Goal: Check status: Check status

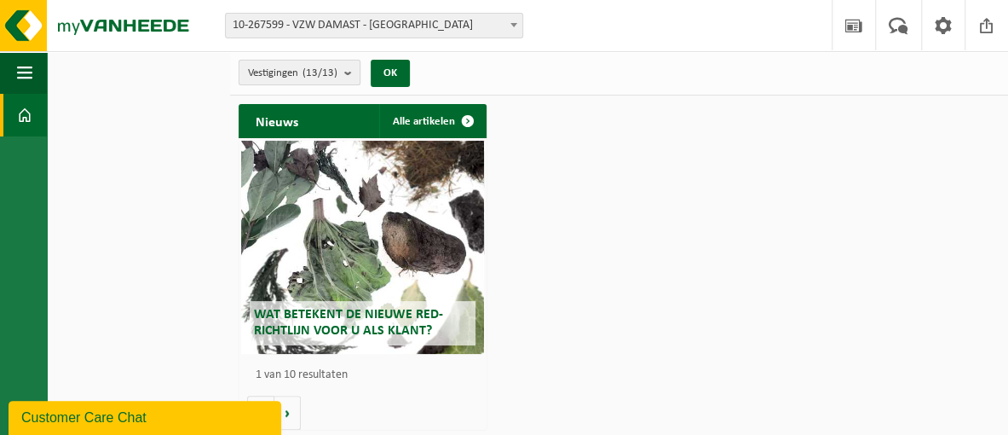
click at [349, 69] on b "submit" at bounding box center [351, 73] width 15 height 24
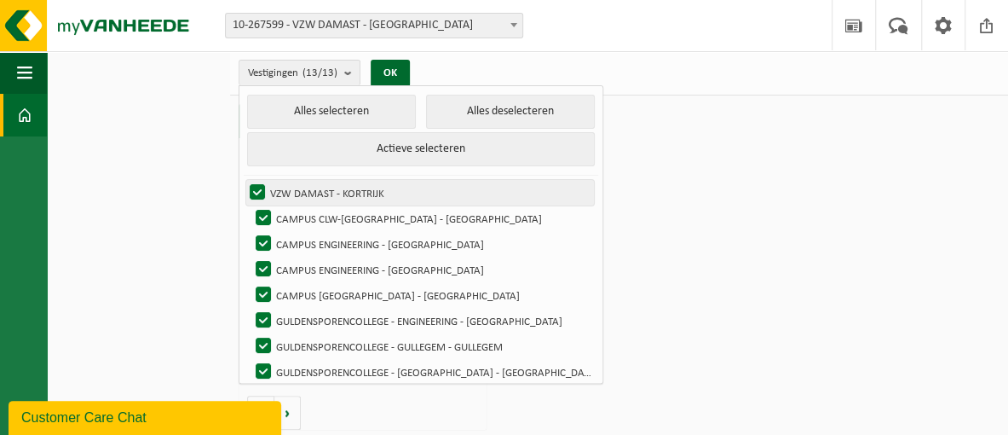
click at [257, 184] on label "VZW DAMAST - KORTRIJK" at bounding box center [420, 193] width 348 height 26
click at [244, 180] on input "VZW DAMAST - KORTRIJK" at bounding box center [243, 179] width 1 height 1
checkbox input "false"
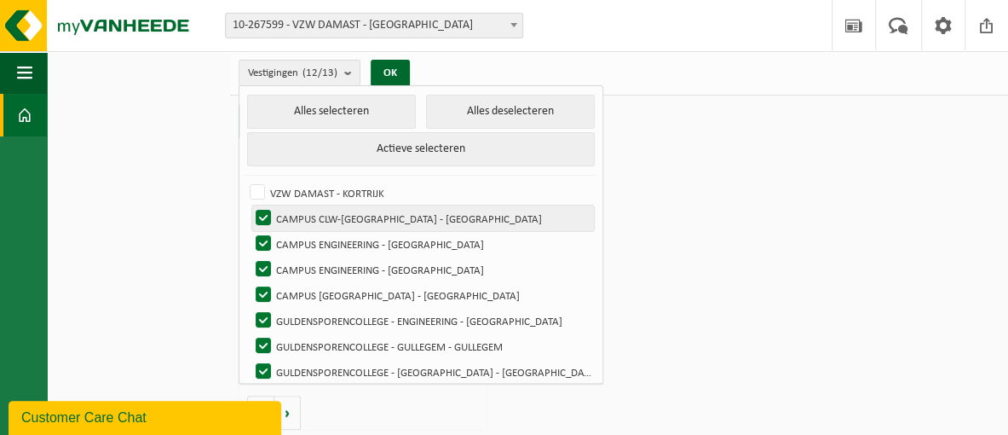
click at [263, 217] on label "CAMPUS CLW-KORTRIJK - KORTRIJK" at bounding box center [423, 218] width 342 height 26
click at [250, 205] on input "CAMPUS CLW-KORTRIJK - KORTRIJK" at bounding box center [249, 205] width 1 height 1
checkbox input "false"
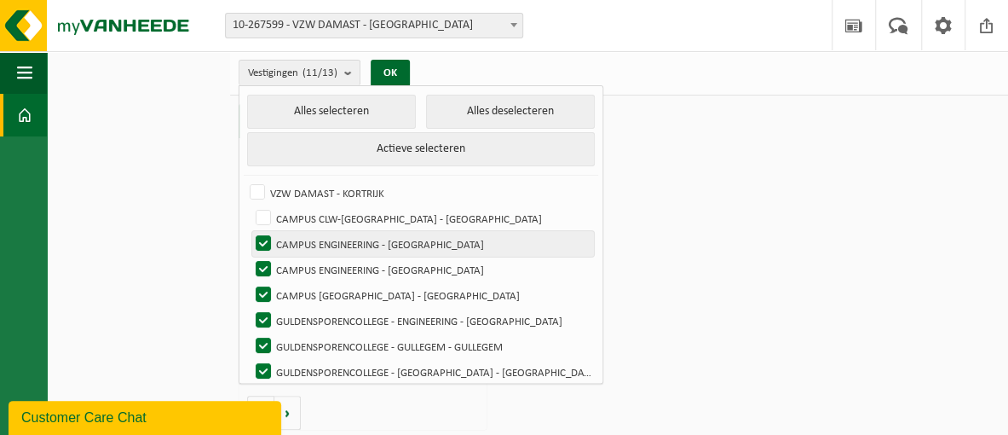
click at [267, 240] on label "CAMPUS ENGINEERING - KORTRIJK" at bounding box center [423, 244] width 342 height 26
click at [250, 231] on input "CAMPUS ENGINEERING - KORTRIJK" at bounding box center [249, 230] width 1 height 1
checkbox input "false"
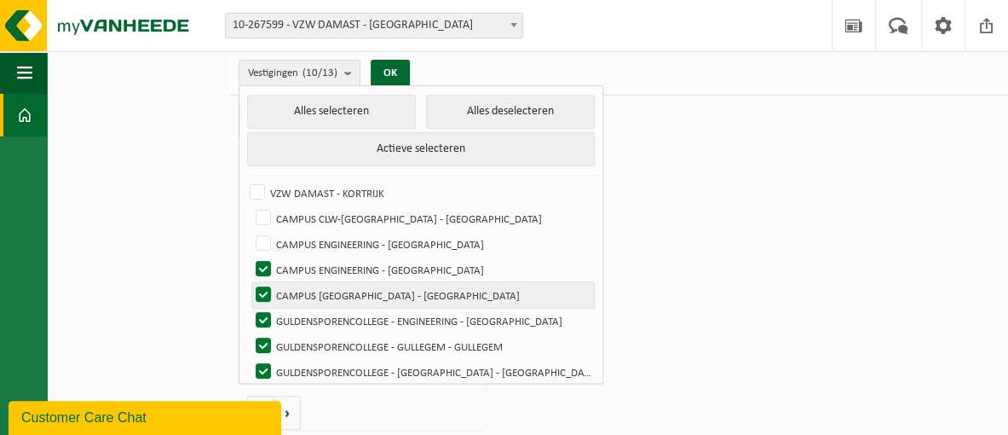
drag, startPoint x: 266, startPoint y: 267, endPoint x: 269, endPoint y: 280, distance: 13.2
click at [267, 271] on label "CAMPUS ENGINEERING - KORTRIJK" at bounding box center [423, 270] width 342 height 26
click at [250, 257] on input "CAMPUS ENGINEERING - KORTRIJK" at bounding box center [249, 256] width 1 height 1
checkbox input "false"
drag, startPoint x: 271, startPoint y: 289, endPoint x: 270, endPoint y: 298, distance: 9.4
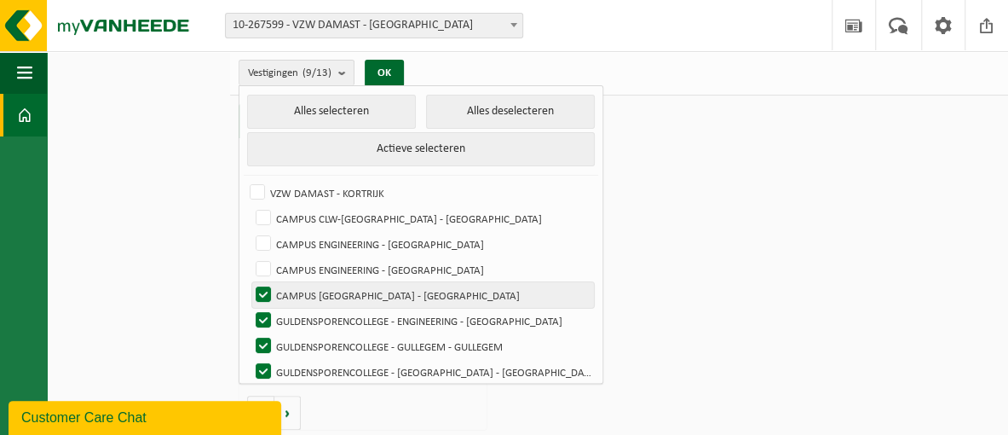
click at [271, 291] on label "CAMPUS HARELBEKE - HARELBEKE" at bounding box center [423, 295] width 342 height 26
click at [250, 282] on input "CAMPUS HARELBEKE - HARELBEKE" at bounding box center [249, 281] width 1 height 1
checkbox input "false"
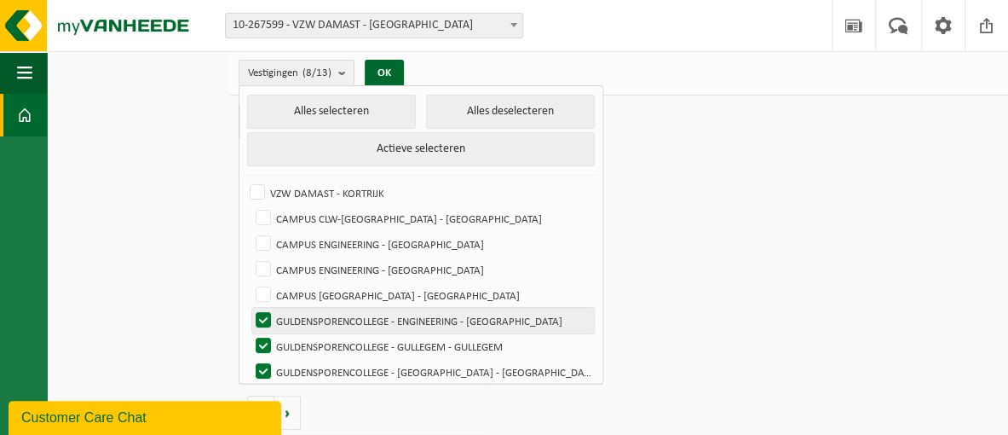
drag, startPoint x: 268, startPoint y: 309, endPoint x: 272, endPoint y: 325, distance: 15.7
click at [268, 312] on label "GULDENSPORENCOLLEGE - ENGINEERING - KORTRIJK" at bounding box center [423, 321] width 342 height 26
click at [250, 308] on input "GULDENSPORENCOLLEGE - ENGINEERING - KORTRIJK" at bounding box center [249, 307] width 1 height 1
checkbox input "false"
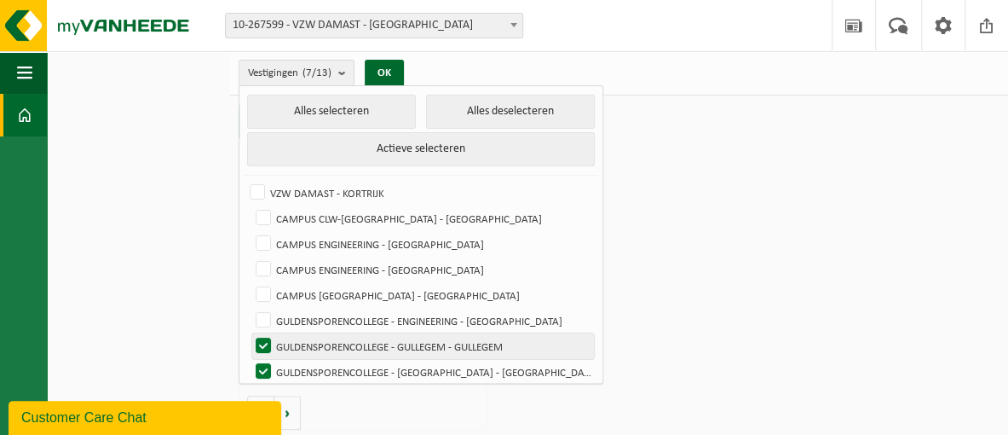
click at [265, 338] on label "GULDENSPORENCOLLEGE - GULLEGEM - GULLEGEM" at bounding box center [423, 346] width 342 height 26
click at [250, 333] on input "GULDENSPORENCOLLEGE - GULLEGEM - GULLEGEM" at bounding box center [249, 332] width 1 height 1
checkbox input "false"
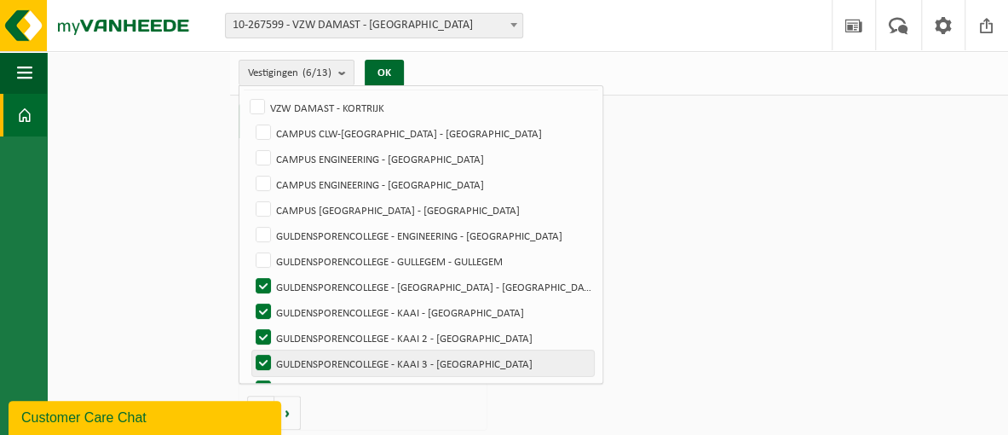
scroll to position [134, 0]
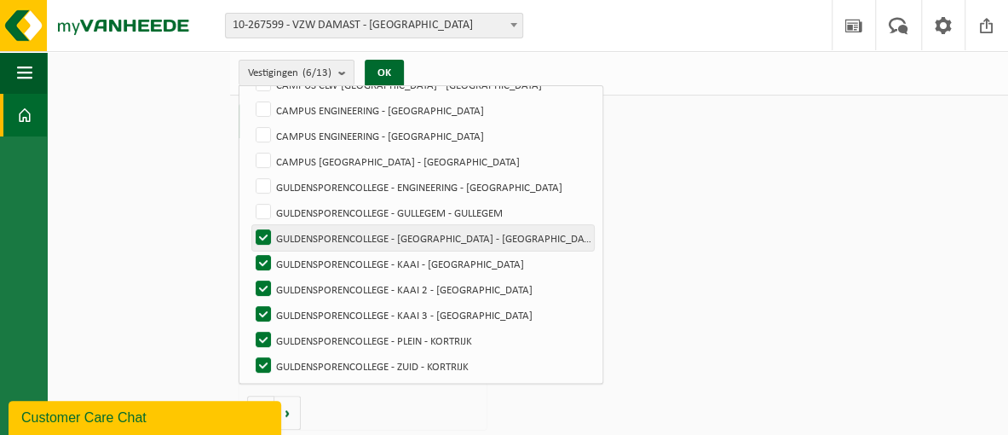
click at [259, 231] on label "GULDENSPORENCOLLEGE - HARELBEKE - HARELBEKE" at bounding box center [423, 238] width 342 height 26
click at [250, 225] on input "GULDENSPORENCOLLEGE - HARELBEKE - HARELBEKE" at bounding box center [249, 224] width 1 height 1
checkbox input "false"
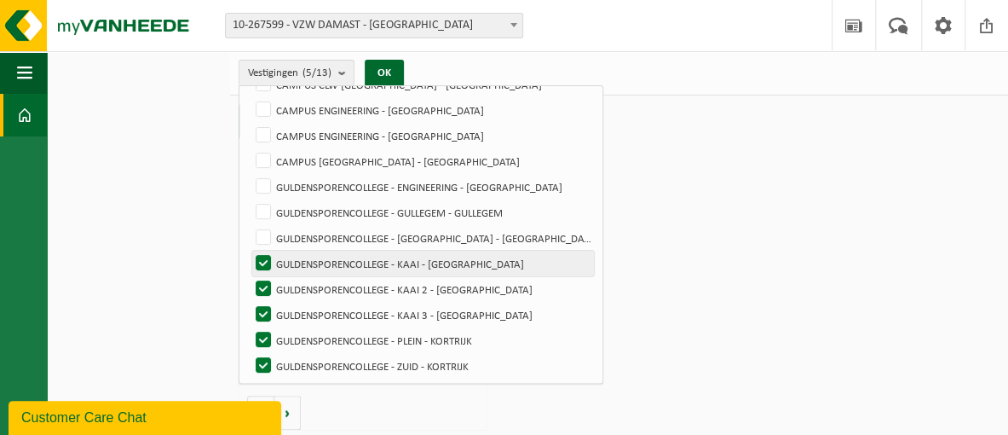
click at [263, 251] on label "GULDENSPORENCOLLEGE - KAAI - KORTRIJK" at bounding box center [423, 264] width 342 height 26
click at [250, 250] on input "GULDENSPORENCOLLEGE - KAAI - KORTRIJK" at bounding box center [249, 250] width 1 height 1
checkbox input "false"
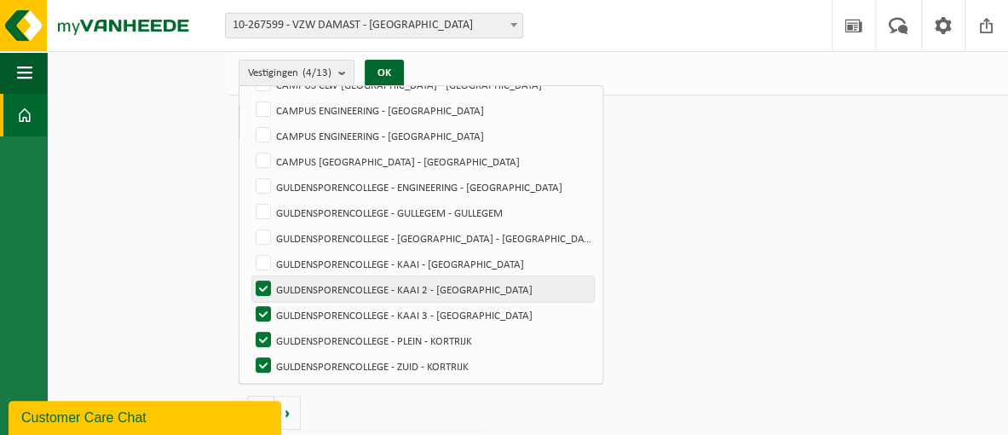
click at [263, 284] on label "GULDENSPORENCOLLEGE - KAAI 2 - KORTRIJK" at bounding box center [423, 289] width 342 height 26
click at [250, 276] on input "GULDENSPORENCOLLEGE - KAAI 2 - KORTRIJK" at bounding box center [249, 275] width 1 height 1
checkbox input "false"
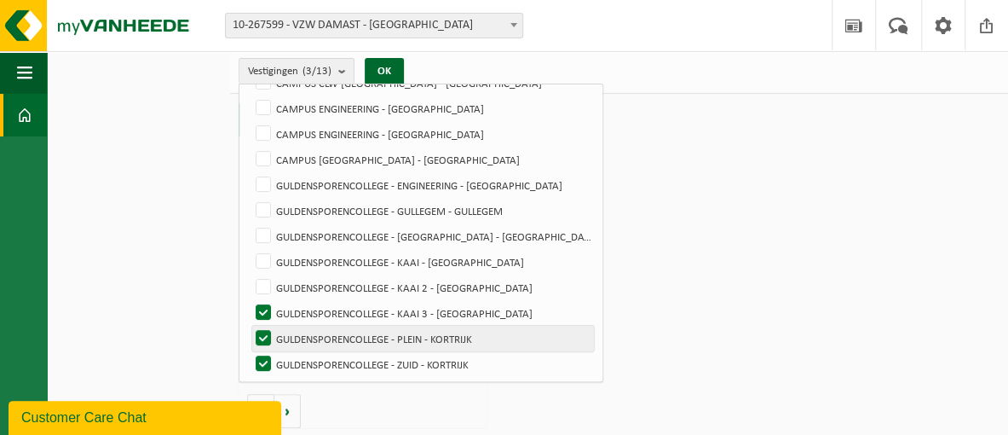
click at [263, 326] on label "GULDENSPORENCOLLEGE - PLEIN - KORTRIJK" at bounding box center [423, 339] width 342 height 26
click at [250, 326] on input "GULDENSPORENCOLLEGE - PLEIN - KORTRIJK" at bounding box center [249, 325] width 1 height 1
checkbox input "false"
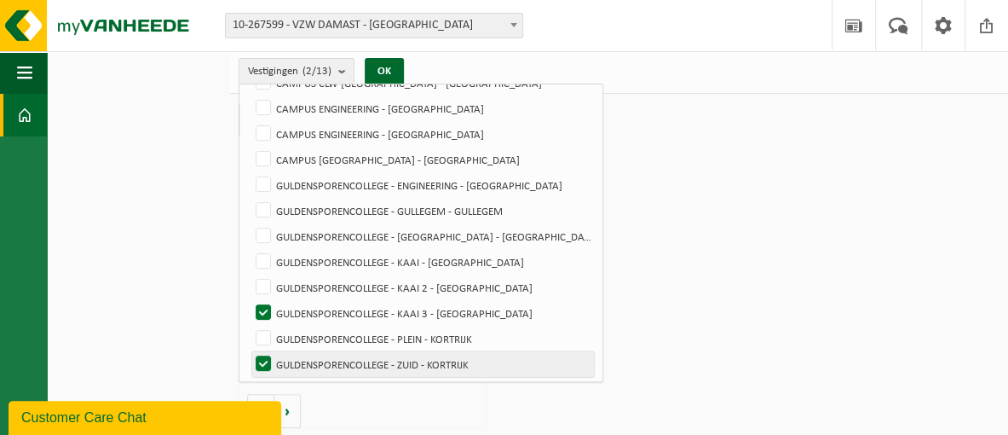
click at [267, 361] on label "GULDENSPORENCOLLEGE - ZUID - KORTRIJK" at bounding box center [423, 364] width 342 height 26
click at [250, 351] on input "GULDENSPORENCOLLEGE - ZUID - KORTRIJK" at bounding box center [249, 350] width 1 height 1
checkbox input "false"
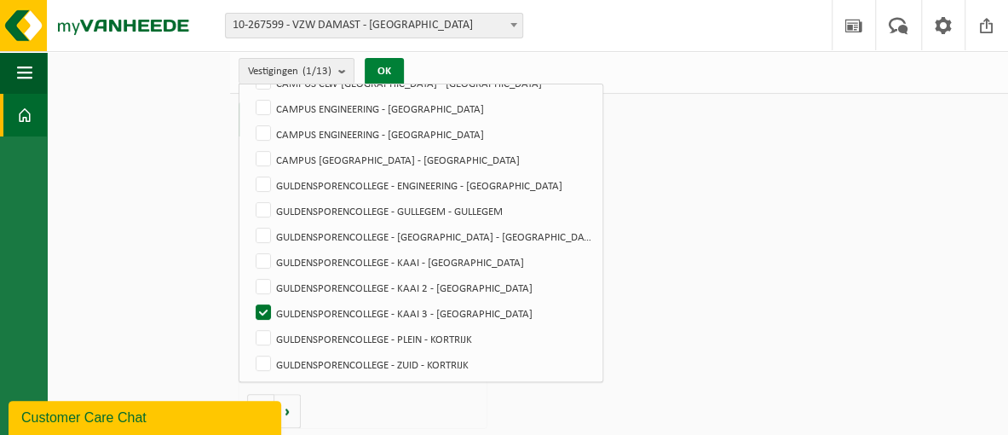
click at [379, 69] on button "OK" at bounding box center [384, 71] width 39 height 27
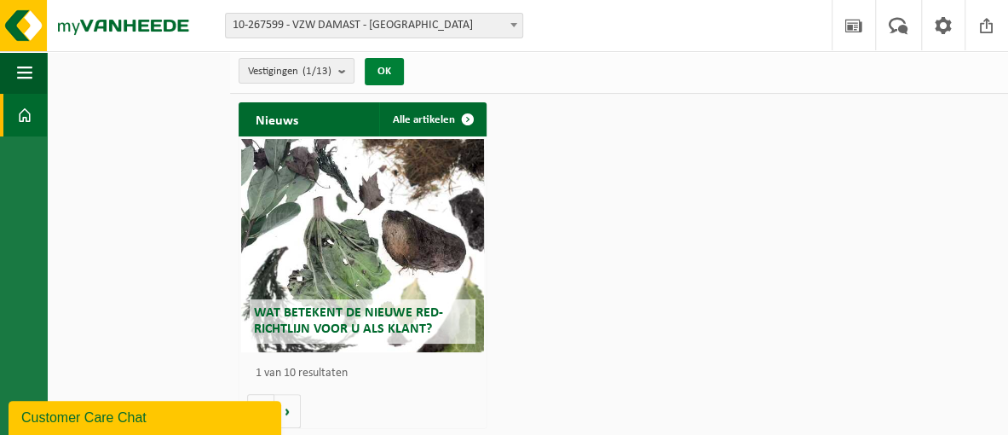
click at [385, 72] on button "OK" at bounding box center [384, 71] width 39 height 27
click at [312, 71] on count "(1/13)" at bounding box center [317, 71] width 29 height 11
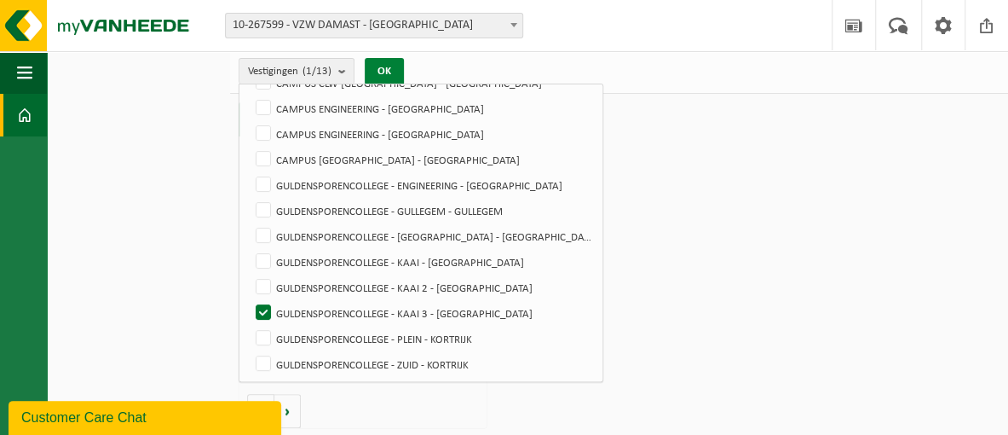
click at [394, 71] on button "OK" at bounding box center [384, 71] width 39 height 27
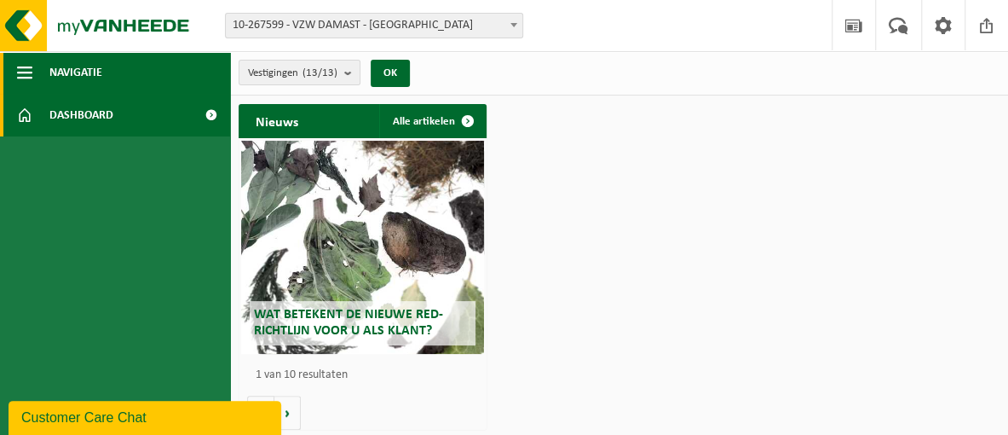
click at [27, 72] on span "button" at bounding box center [24, 72] width 15 height 43
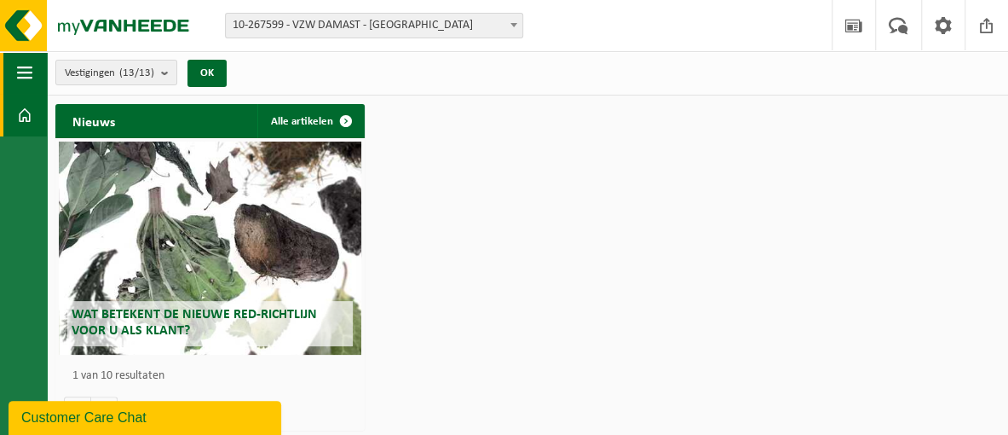
click at [29, 71] on span "button" at bounding box center [24, 72] width 15 height 43
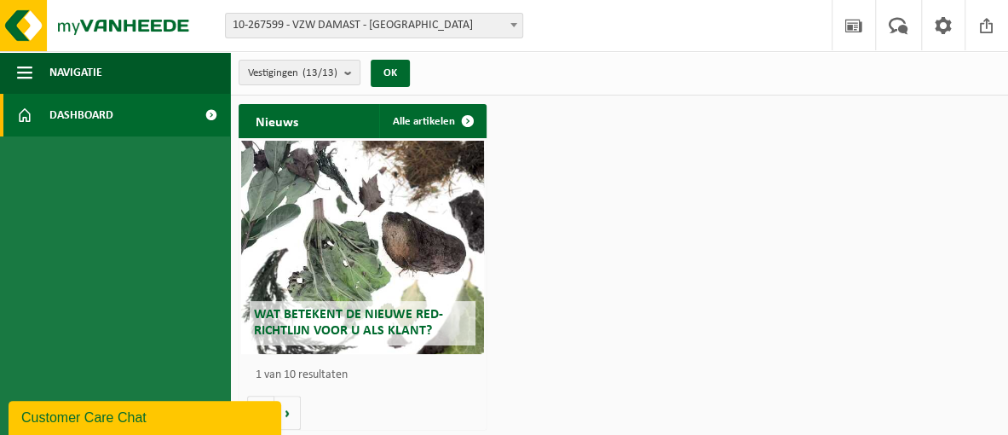
click at [32, 108] on link "Dashboard" at bounding box center [115, 115] width 230 height 43
click at [387, 67] on button "OK" at bounding box center [390, 73] width 39 height 27
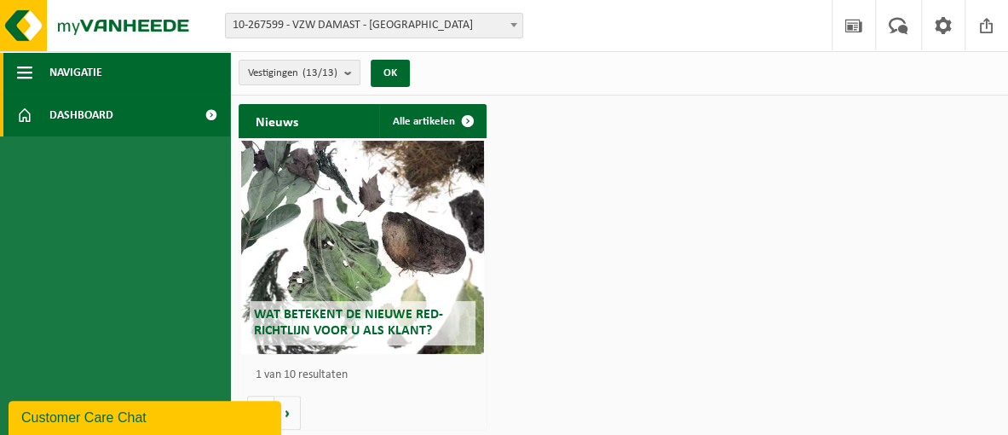
click at [35, 78] on button "Navigatie" at bounding box center [115, 72] width 230 height 43
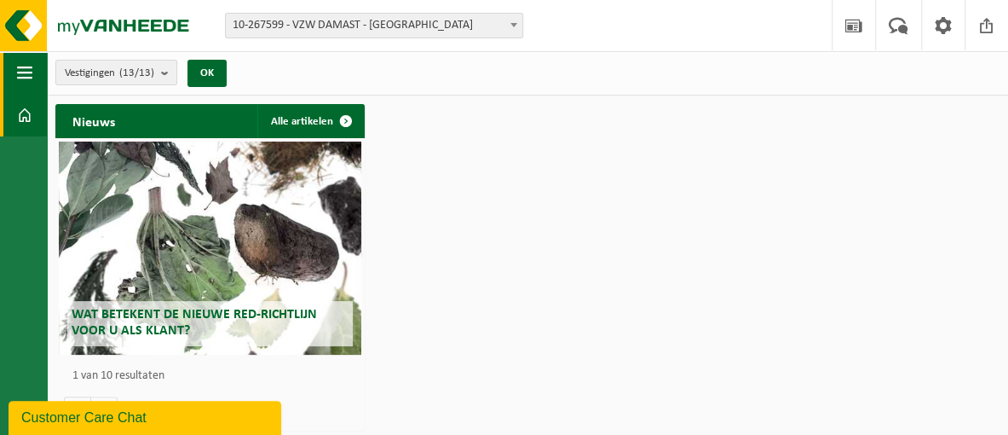
click at [35, 78] on button "Navigatie" at bounding box center [23, 72] width 47 height 43
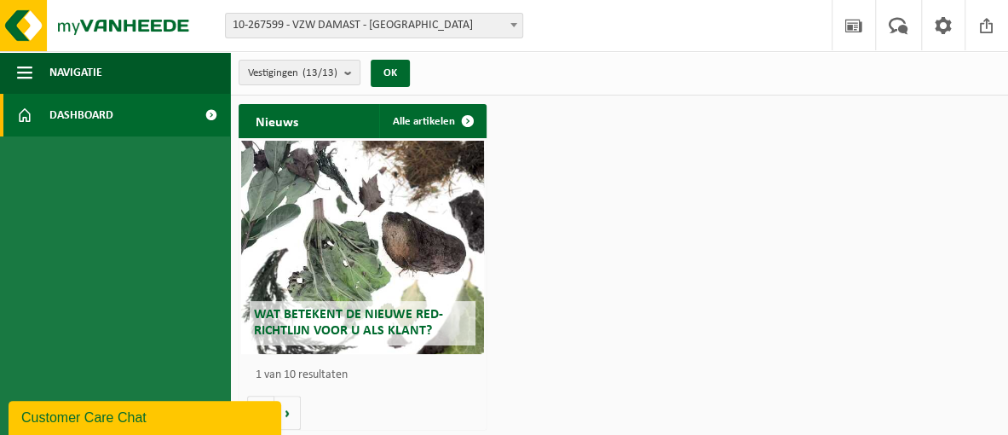
click at [51, 110] on span "Dashboard" at bounding box center [81, 115] width 64 height 43
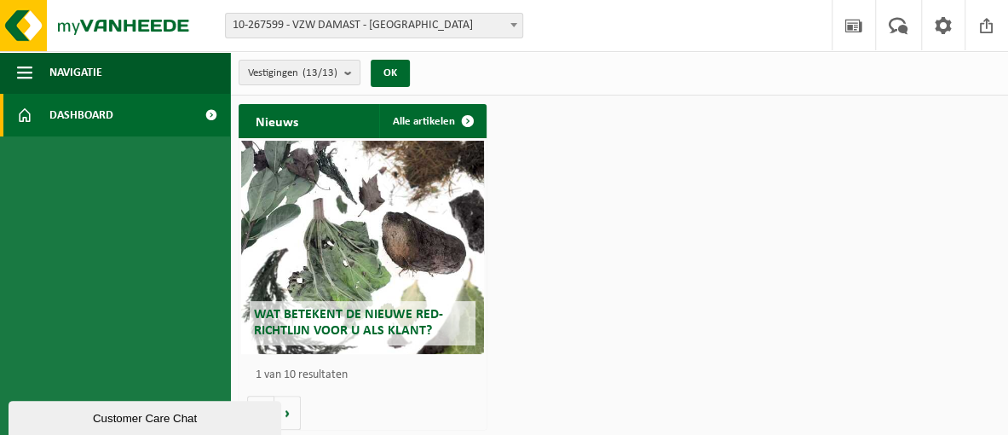
click at [211, 113] on span at bounding box center [211, 115] width 38 height 43
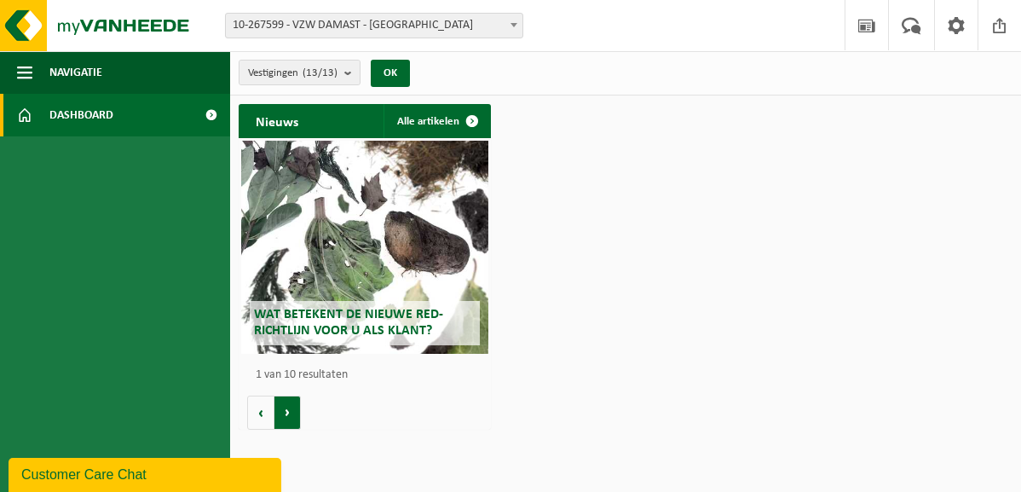
click at [290, 413] on button "Volgende" at bounding box center [287, 412] width 26 height 34
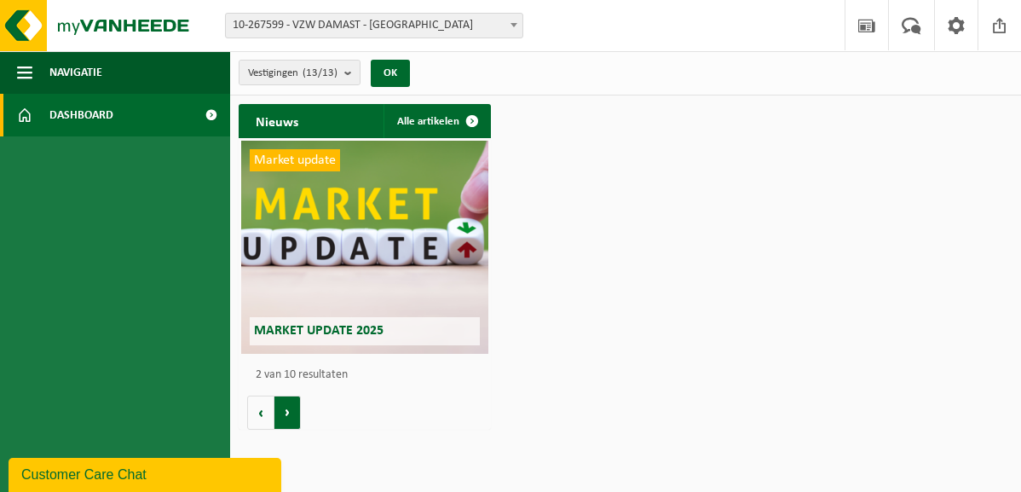
click at [290, 413] on button "Volgende" at bounding box center [287, 412] width 26 height 34
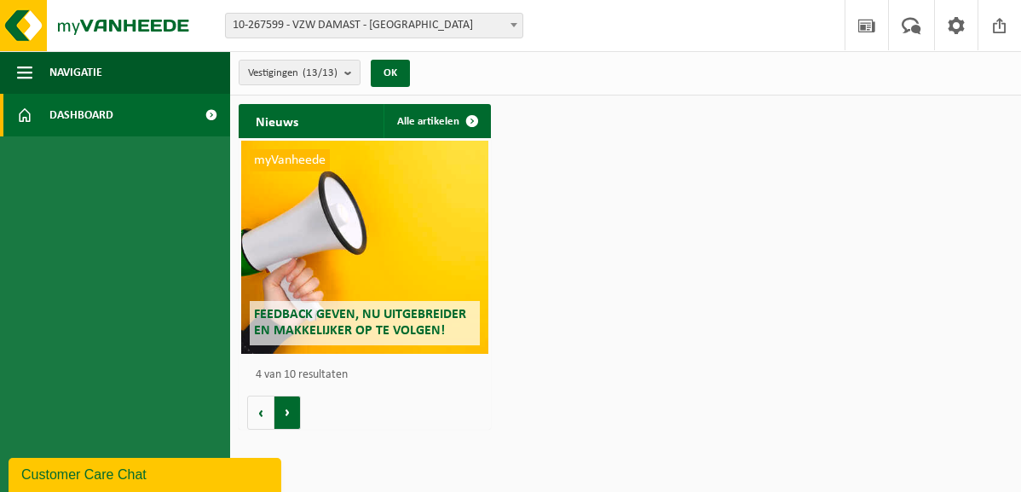
click at [290, 413] on button "Volgende" at bounding box center [287, 412] width 26 height 34
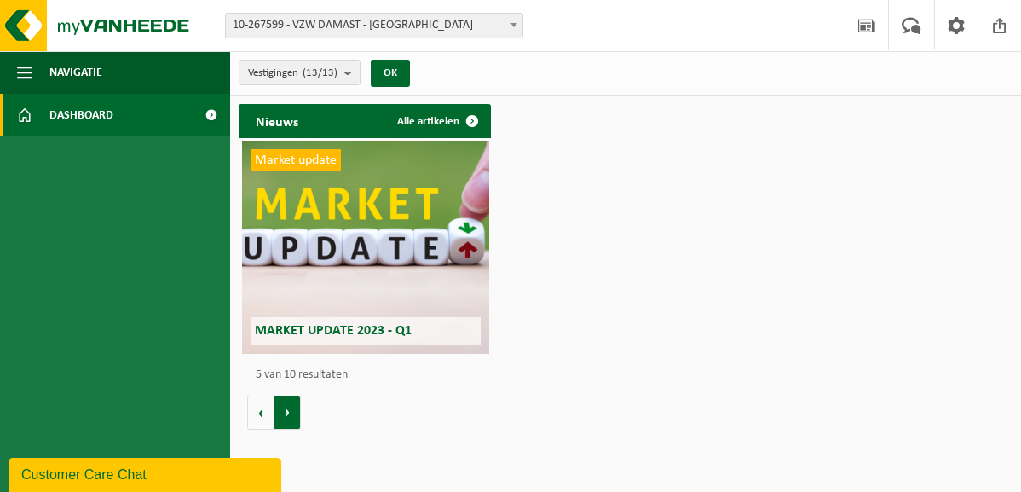
scroll to position [0, 1009]
click at [289, 413] on button "Volgende" at bounding box center [287, 412] width 26 height 34
click at [344, 69] on button "Vestigingen (13/13)" at bounding box center [300, 73] width 122 height 26
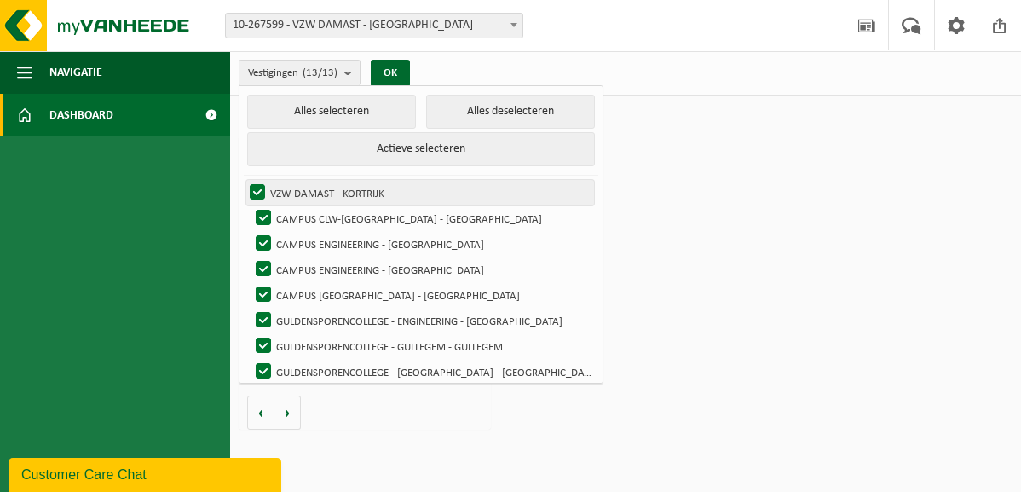
click at [261, 181] on label "VZW DAMAST - KORTRIJK" at bounding box center [420, 193] width 348 height 26
click at [244, 180] on input "VZW DAMAST - KORTRIJK" at bounding box center [243, 179] width 1 height 1
checkbox input "false"
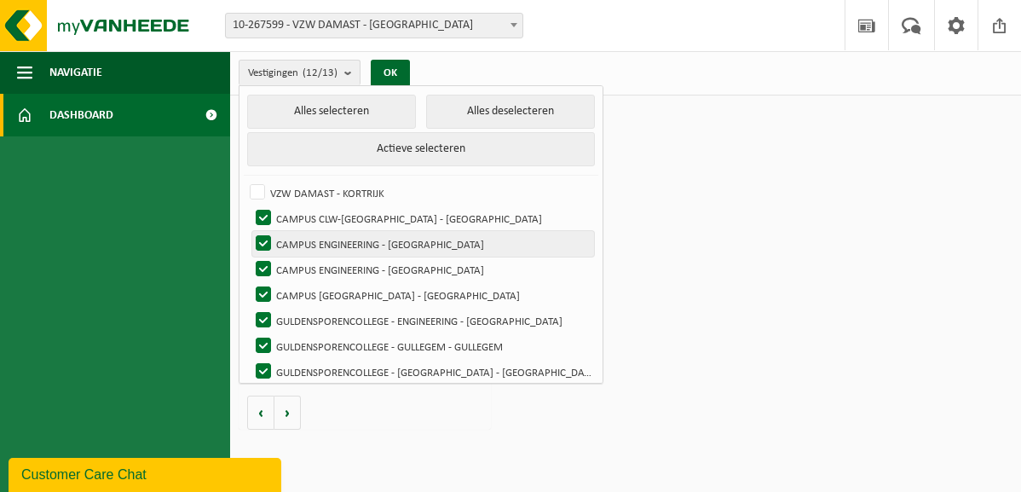
drag, startPoint x: 263, startPoint y: 216, endPoint x: 265, endPoint y: 235, distance: 19.8
click at [263, 217] on label "CAMPUS CLW-[GEOGRAPHIC_DATA] - [GEOGRAPHIC_DATA]" at bounding box center [423, 218] width 342 height 26
click at [250, 205] on input "CAMPUS CLW-[GEOGRAPHIC_DATA] - [GEOGRAPHIC_DATA]" at bounding box center [249, 205] width 1 height 1
checkbox input "false"
drag, startPoint x: 265, startPoint y: 238, endPoint x: 265, endPoint y: 251, distance: 13.6
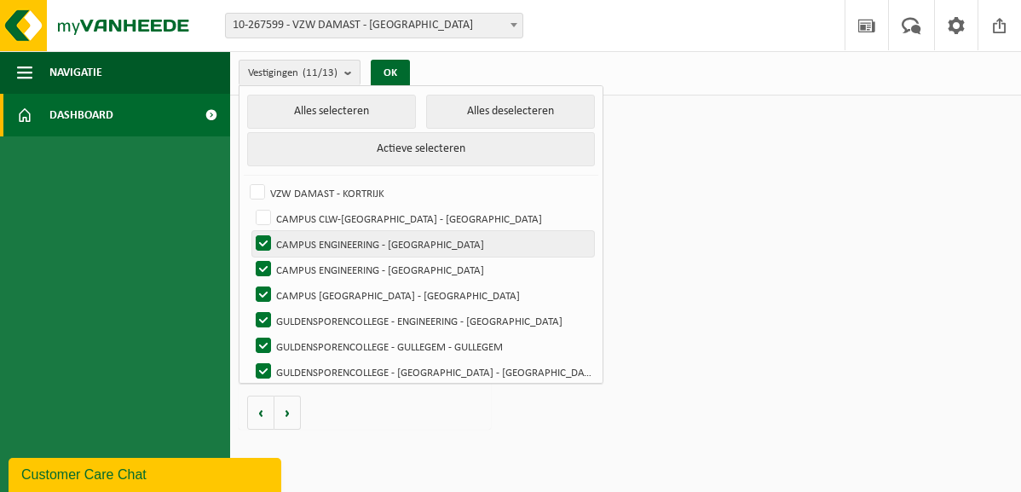
click at [265, 240] on label "CAMPUS ENGINEERING - [GEOGRAPHIC_DATA]" at bounding box center [423, 244] width 342 height 26
click at [250, 231] on input "CAMPUS ENGINEERING - [GEOGRAPHIC_DATA]" at bounding box center [249, 230] width 1 height 1
checkbox input "false"
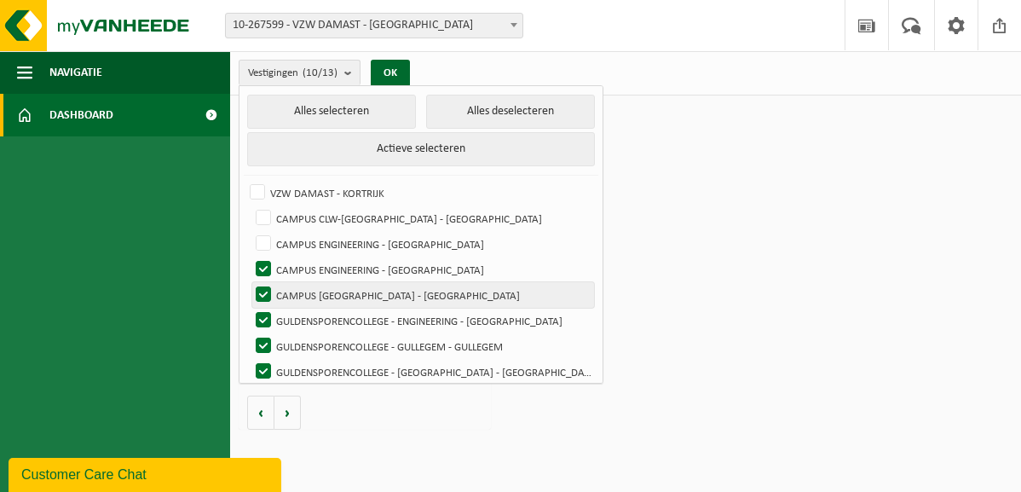
drag, startPoint x: 263, startPoint y: 263, endPoint x: 264, endPoint y: 289, distance: 26.4
click at [263, 265] on label "CAMPUS ENGINEERING - [GEOGRAPHIC_DATA]" at bounding box center [423, 270] width 342 height 26
click at [250, 257] on input "CAMPUS ENGINEERING - [GEOGRAPHIC_DATA]" at bounding box center [249, 256] width 1 height 1
checkbox input "false"
click at [264, 295] on label "CAMPUS [GEOGRAPHIC_DATA] - [GEOGRAPHIC_DATA]" at bounding box center [423, 295] width 342 height 26
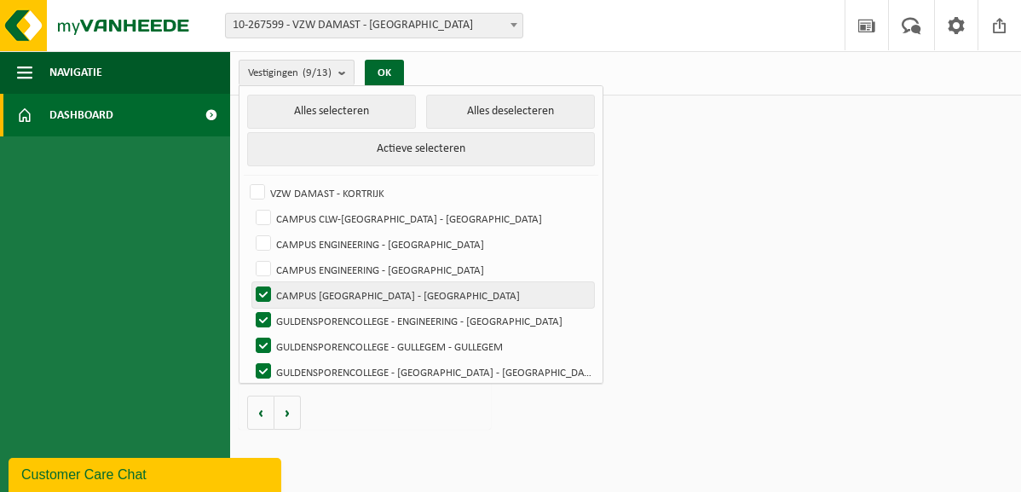
click at [250, 282] on input "CAMPUS [GEOGRAPHIC_DATA] - [GEOGRAPHIC_DATA]" at bounding box center [249, 281] width 1 height 1
checkbox input "false"
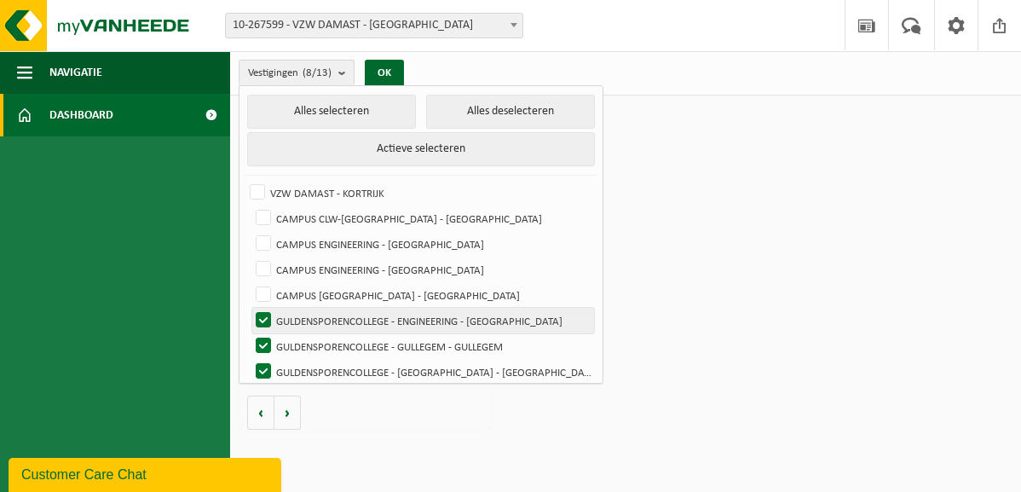
drag, startPoint x: 263, startPoint y: 309, endPoint x: 264, endPoint y: 326, distance: 17.1
click at [263, 316] on label "GULDENSPORENCOLLEGE - ENGINEERING - [GEOGRAPHIC_DATA]" at bounding box center [423, 321] width 342 height 26
click at [250, 308] on input "GULDENSPORENCOLLEGE - ENGINEERING - [GEOGRAPHIC_DATA]" at bounding box center [249, 307] width 1 height 1
checkbox input "false"
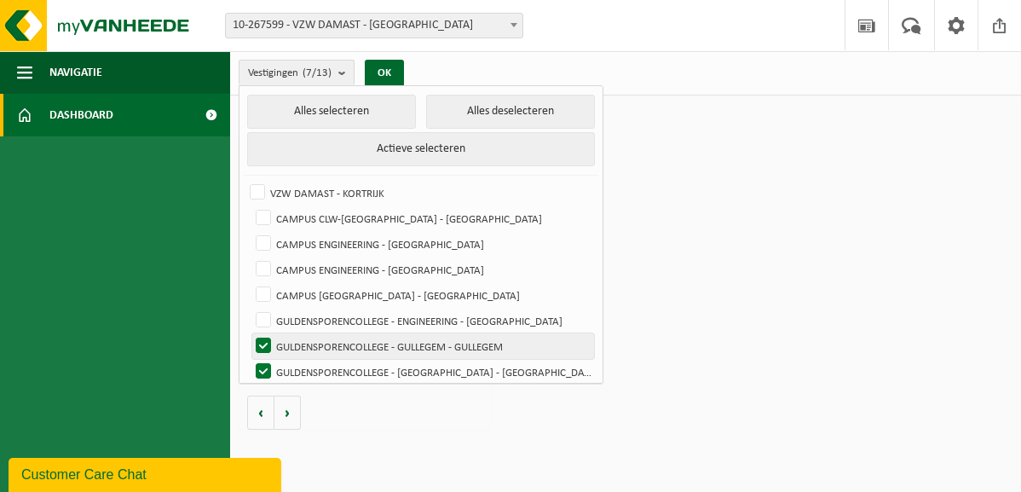
click at [265, 333] on label "GULDENSPORENCOLLEGE - GULLEGEM - GULLEGEM" at bounding box center [423, 346] width 342 height 26
click at [250, 333] on input "GULDENSPORENCOLLEGE - GULLEGEM - GULLEGEM" at bounding box center [249, 332] width 1 height 1
click at [268, 353] on label "GULDENSPORENCOLLEGE - GULLEGEM - GULLEGEM" at bounding box center [423, 346] width 342 height 26
click at [250, 333] on input "GULDENSPORENCOLLEGE - GULLEGEM - GULLEGEM" at bounding box center [249, 332] width 1 height 1
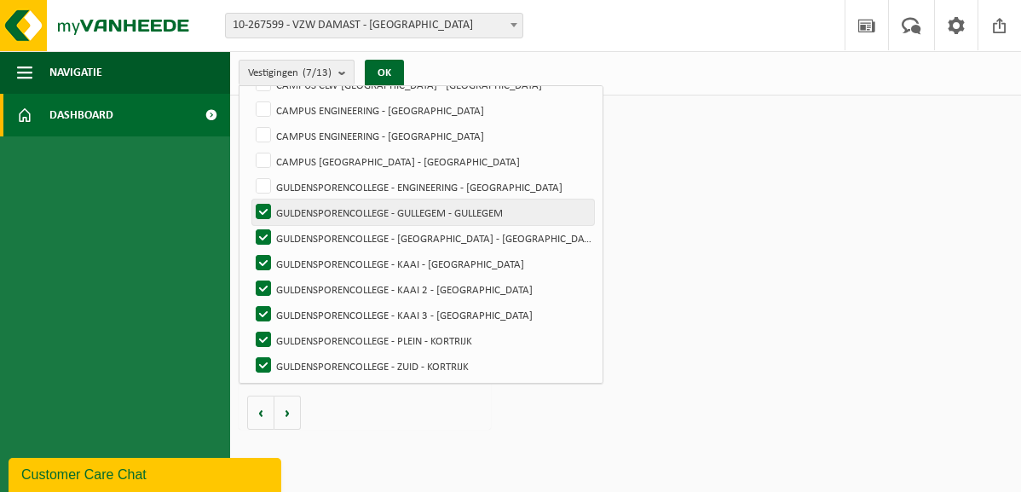
click at [257, 206] on label "GULDENSPORENCOLLEGE - GULLEGEM - GULLEGEM" at bounding box center [423, 212] width 342 height 26
click at [250, 199] on input "GULDENSPORENCOLLEGE - GULLEGEM - GULLEGEM" at bounding box center [249, 199] width 1 height 1
click at [259, 219] on label "GULDENSPORENCOLLEGE - GULLEGEM - GULLEGEM" at bounding box center [423, 212] width 342 height 26
click at [250, 199] on input "GULDENSPORENCOLLEGE - GULLEGEM - GULLEGEM" at bounding box center [249, 199] width 1 height 1
checkbox input "true"
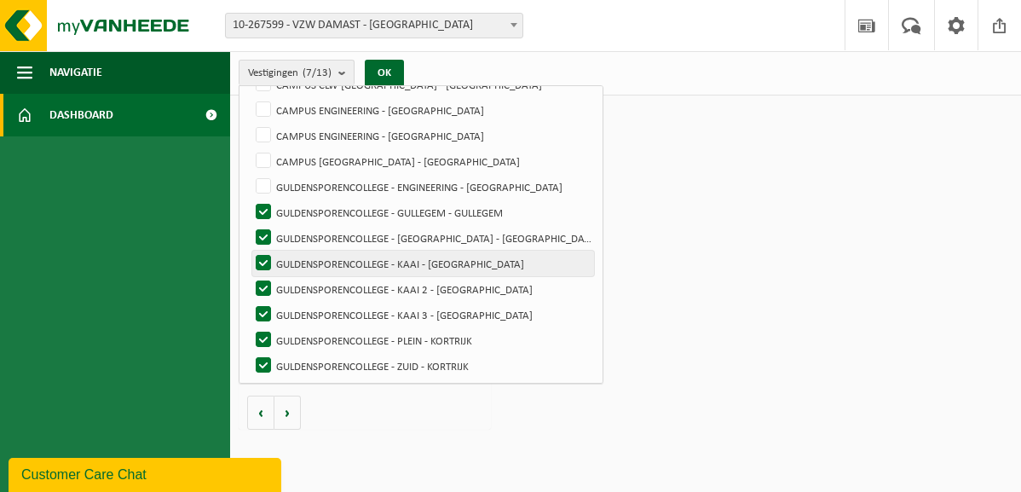
click at [273, 252] on label "GULDENSPORENCOLLEGE - KAAI - [GEOGRAPHIC_DATA]" at bounding box center [423, 264] width 342 height 26
click at [250, 251] on input "GULDENSPORENCOLLEGE - KAAI - [GEOGRAPHIC_DATA]" at bounding box center [249, 250] width 1 height 1
checkbox input "false"
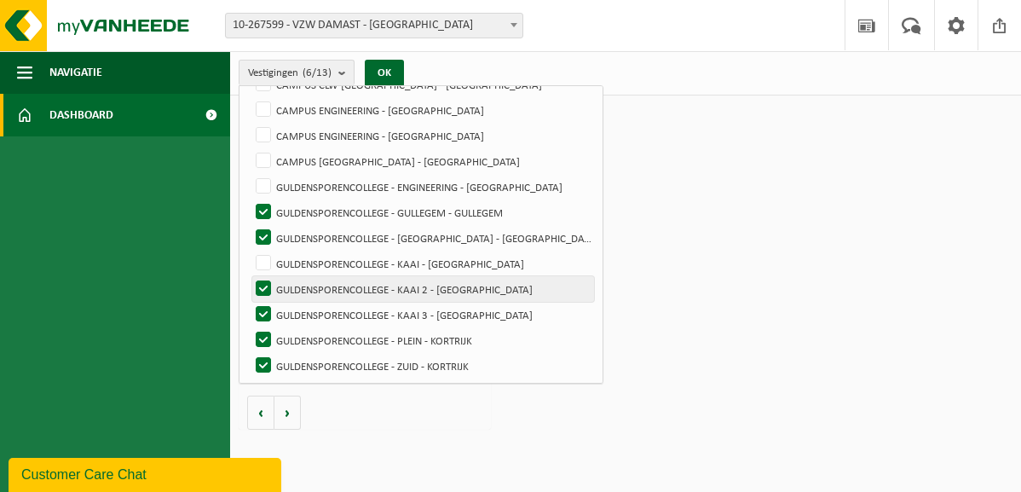
click at [253, 288] on label "GULDENSPORENCOLLEGE - KAAI 2 - [GEOGRAPHIC_DATA]" at bounding box center [423, 289] width 342 height 26
click at [250, 276] on input "GULDENSPORENCOLLEGE - KAAI 2 - [GEOGRAPHIC_DATA]" at bounding box center [249, 275] width 1 height 1
checkbox input "false"
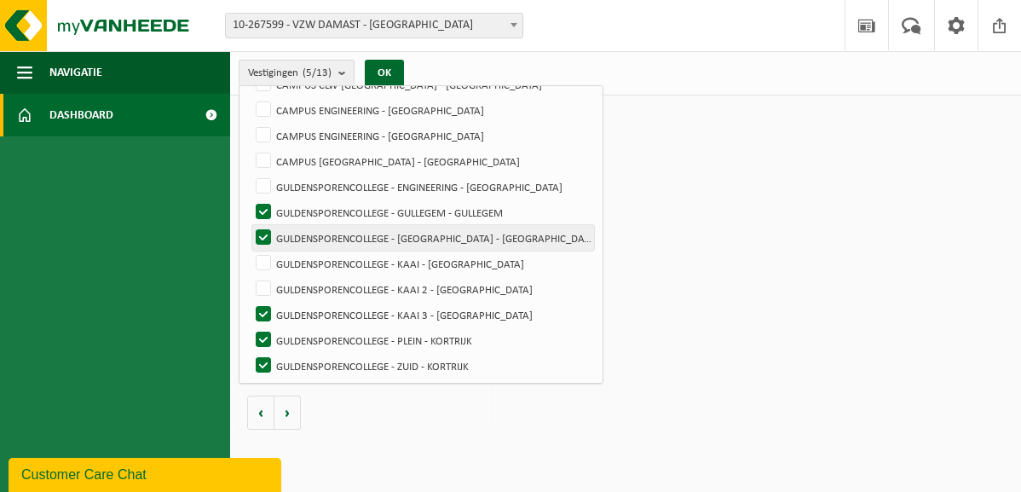
click at [261, 239] on label "GULDENSPORENCOLLEGE - [GEOGRAPHIC_DATA] - [GEOGRAPHIC_DATA]" at bounding box center [423, 238] width 342 height 26
click at [250, 225] on input "GULDENSPORENCOLLEGE - [GEOGRAPHIC_DATA] - [GEOGRAPHIC_DATA]" at bounding box center [249, 224] width 1 height 1
checkbox input "false"
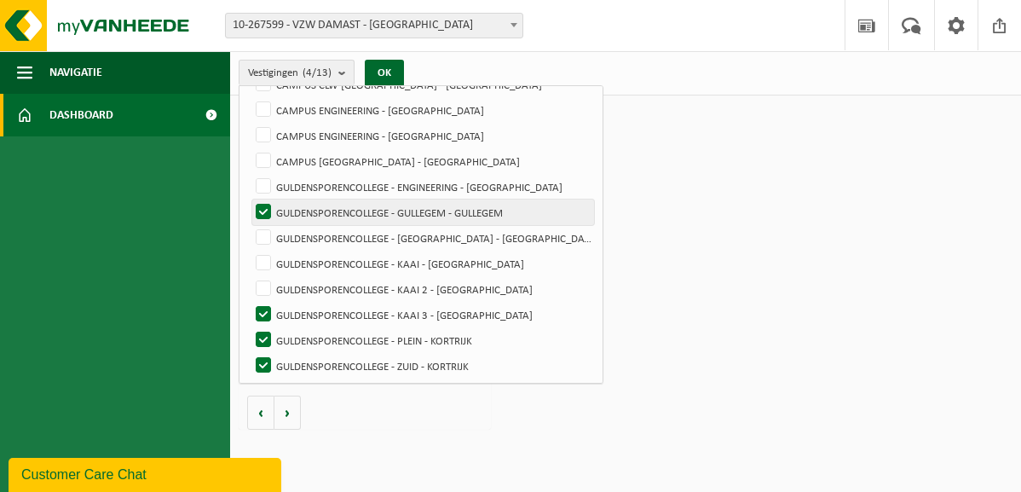
click at [261, 202] on label "GULDENSPORENCOLLEGE - GULLEGEM - GULLEGEM" at bounding box center [423, 212] width 342 height 26
click at [250, 199] on input "GULDENSPORENCOLLEGE - GULLEGEM - GULLEGEM" at bounding box center [249, 199] width 1 height 1
checkbox input "false"
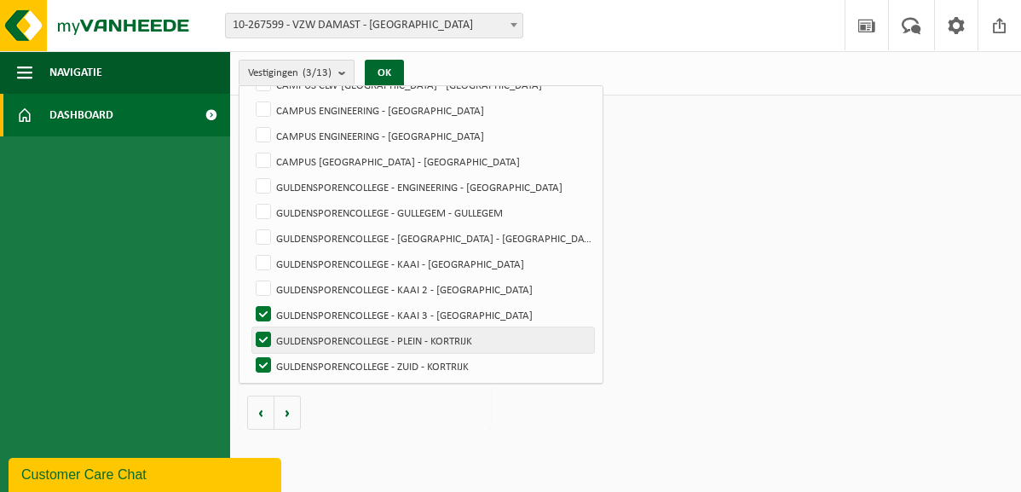
click at [262, 330] on label "GULDENSPORENCOLLEGE - PLEIN - KORTRIJK" at bounding box center [423, 340] width 342 height 26
click at [250, 327] on input "GULDENSPORENCOLLEGE - PLEIN - KORTRIJK" at bounding box center [249, 326] width 1 height 1
checkbox input "false"
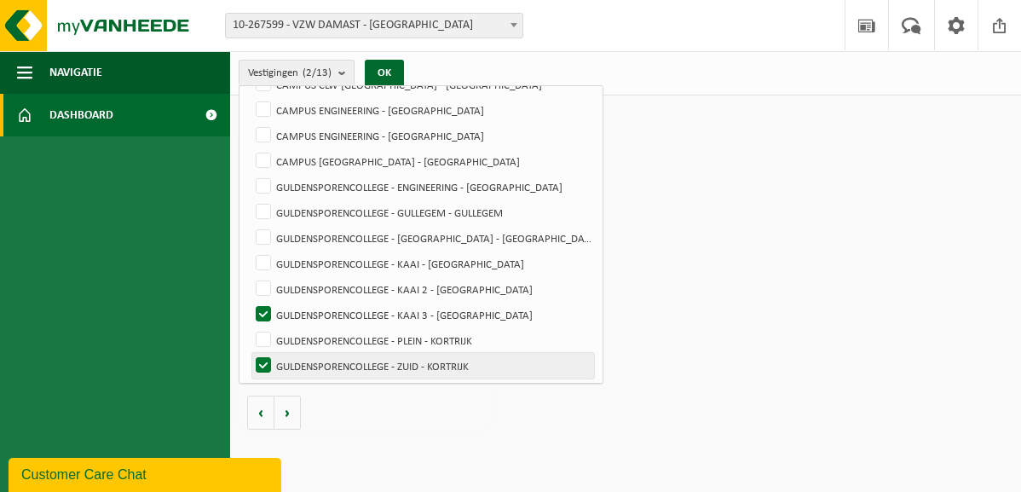
click at [264, 358] on label "GULDENSPORENCOLLEGE - ZUID - KORTRIJK" at bounding box center [423, 366] width 342 height 26
click at [250, 353] on input "GULDENSPORENCOLLEGE - ZUID - KORTRIJK" at bounding box center [249, 352] width 1 height 1
checkbox input "false"
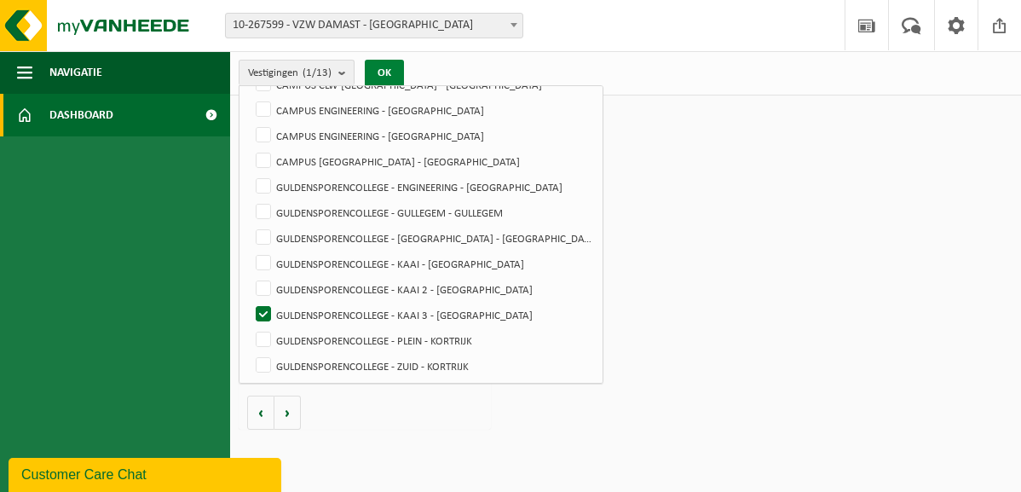
click at [392, 73] on button "OK" at bounding box center [384, 73] width 39 height 27
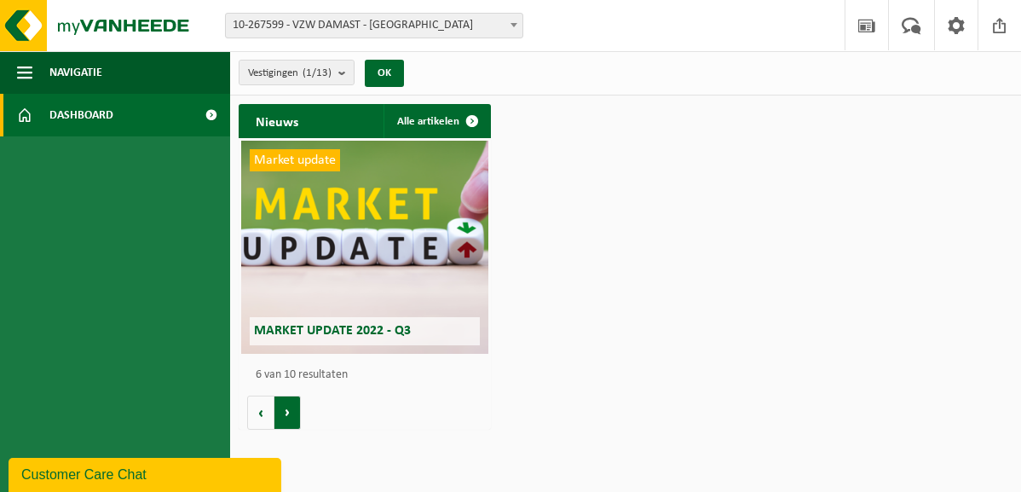
click at [294, 418] on button "Volgende" at bounding box center [287, 412] width 26 height 34
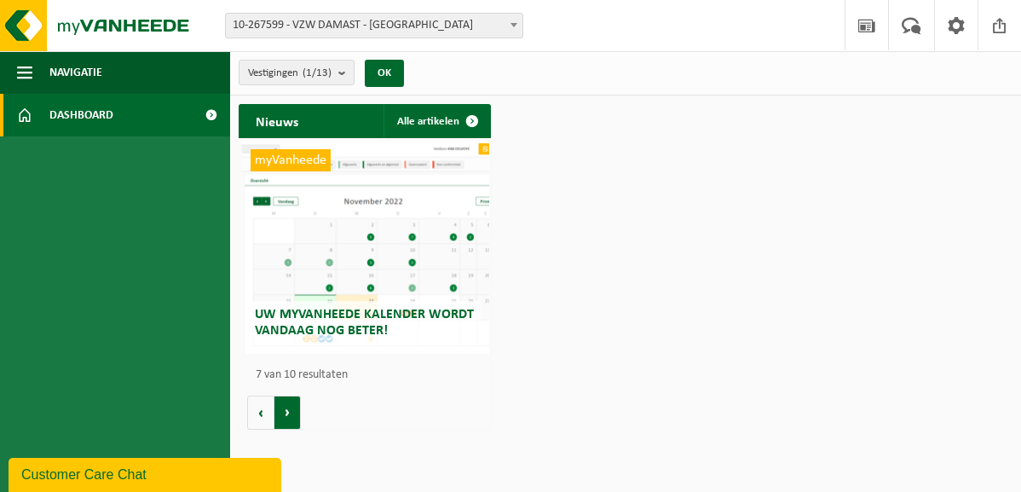
scroll to position [0, 1514]
click at [377, 255] on div "myVanheede Uw myVanheede kalender wordt vandaag nog beter!" at bounding box center [364, 247] width 247 height 213
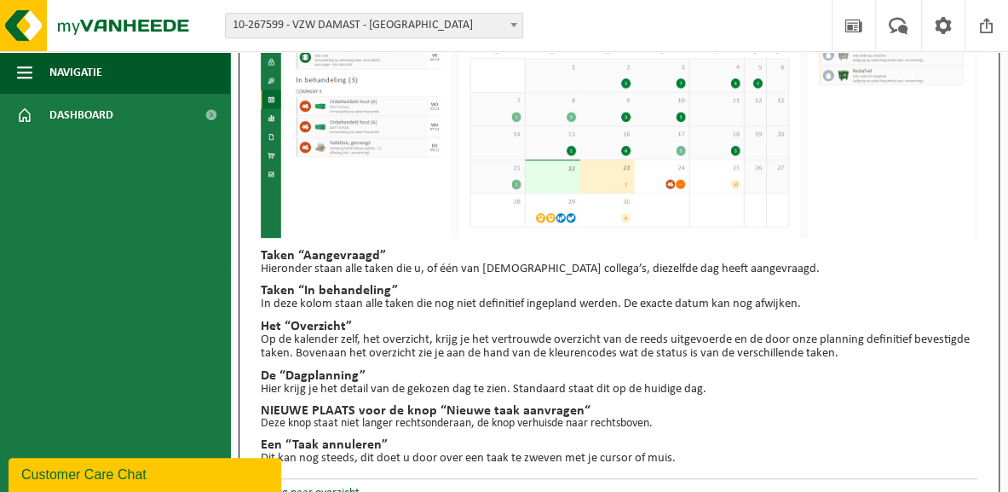
scroll to position [279, 0]
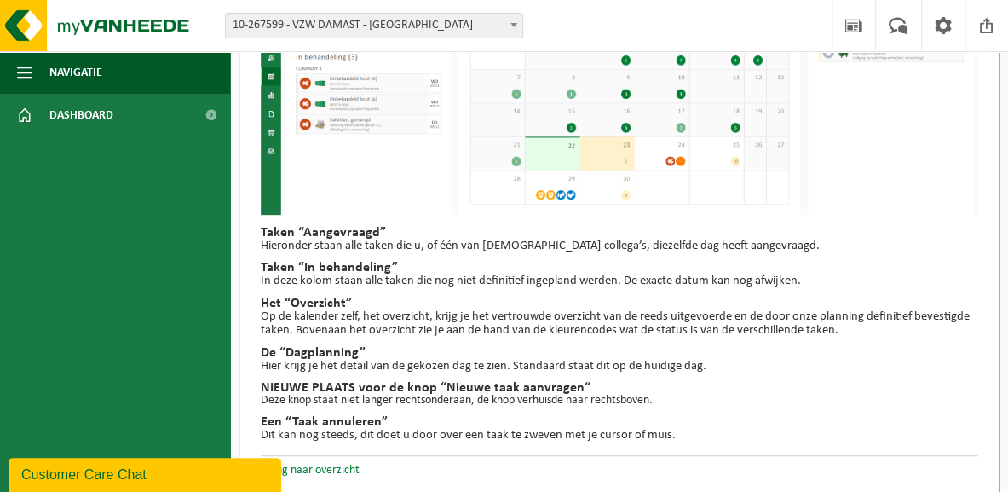
click at [331, 468] on link "Terug naar overzicht" at bounding box center [310, 470] width 99 height 13
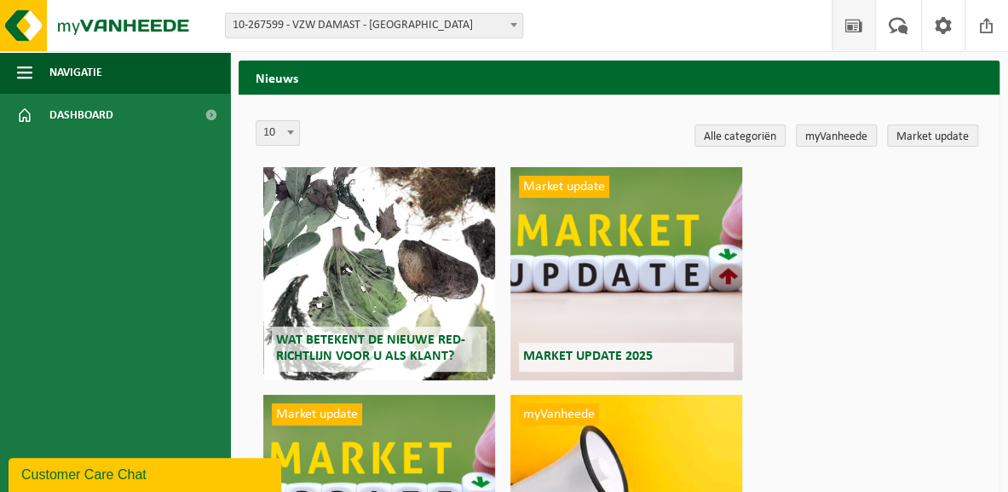
click at [837, 137] on link "myVanheede" at bounding box center [836, 135] width 81 height 22
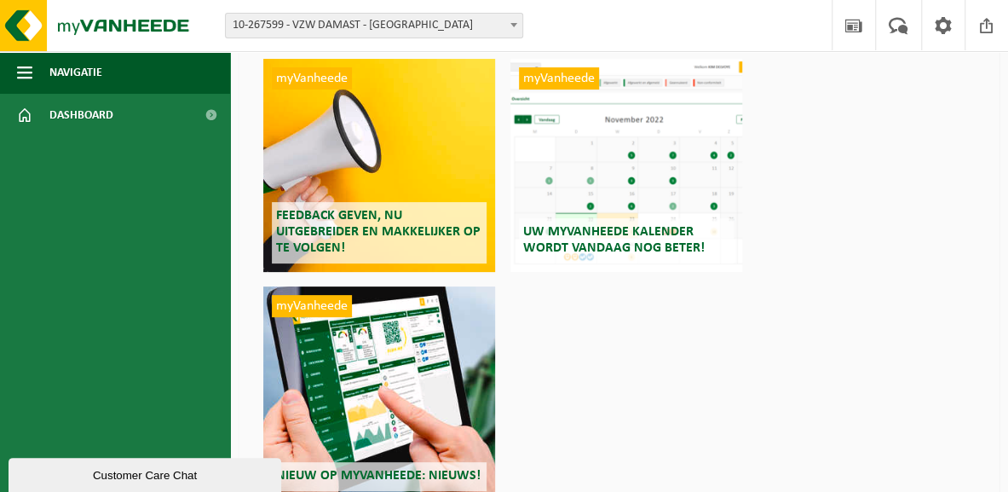
scroll to position [23, 0]
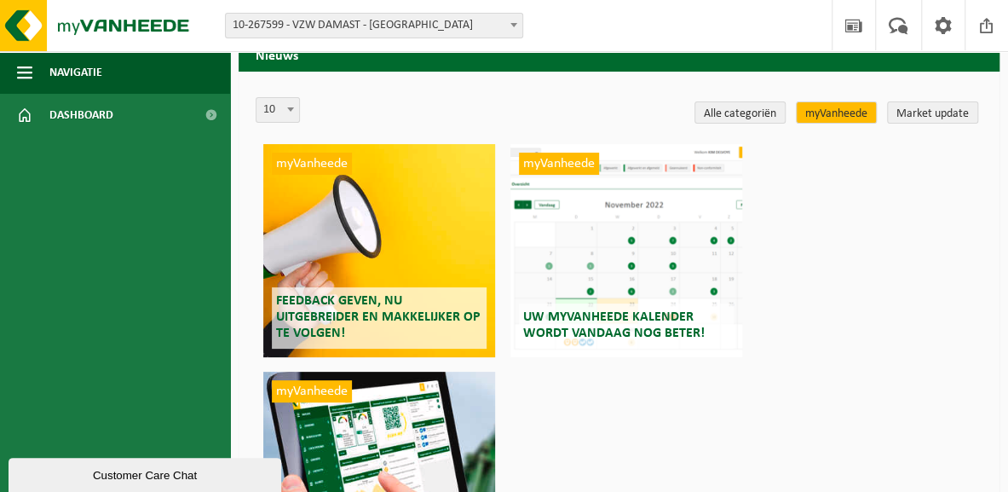
click at [643, 171] on div "myVanheede Uw myVanheede kalender wordt vandaag nog beter!" at bounding box center [627, 250] width 233 height 213
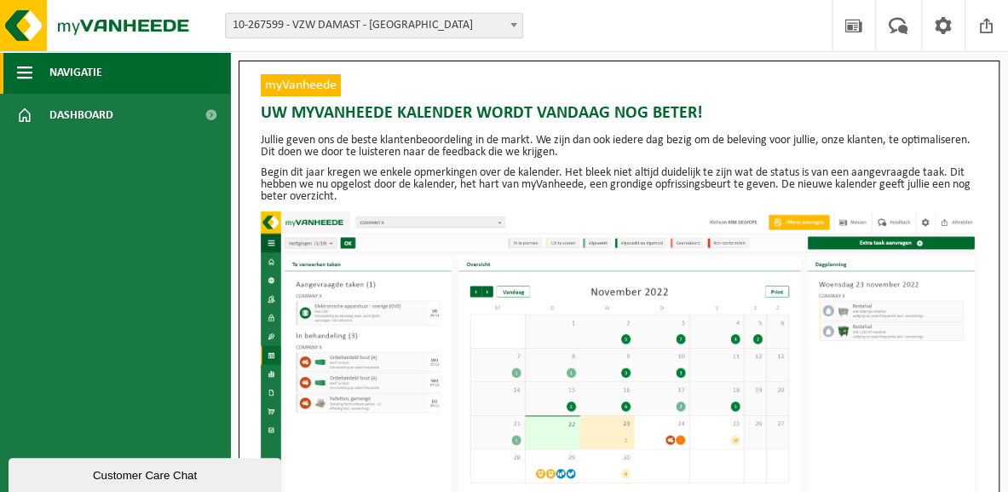
click at [78, 79] on span "Navigatie" at bounding box center [75, 72] width 53 height 43
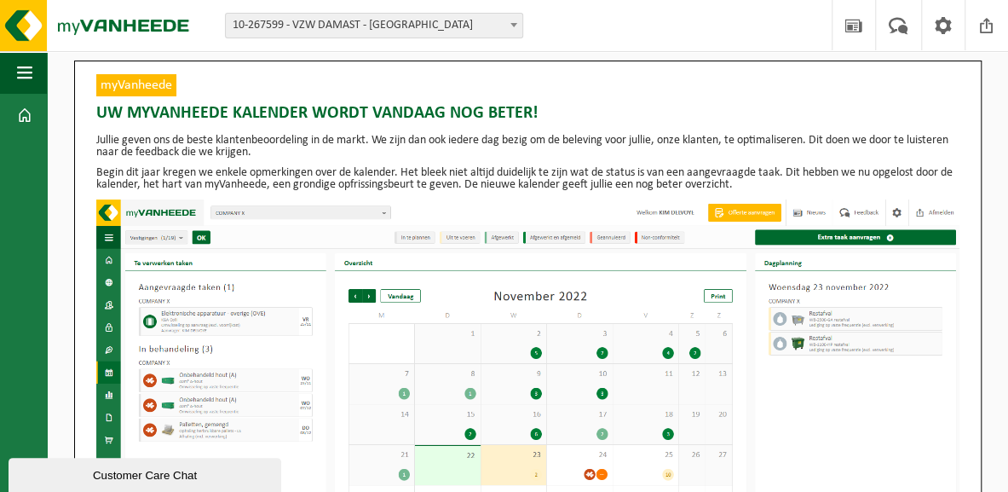
click at [514, 18] on span at bounding box center [513, 25] width 17 height 22
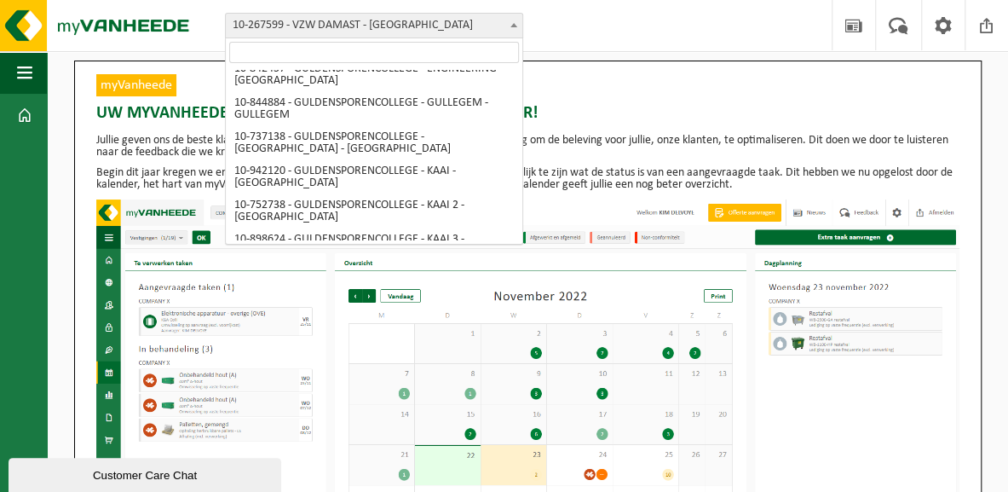
scroll to position [213, 0]
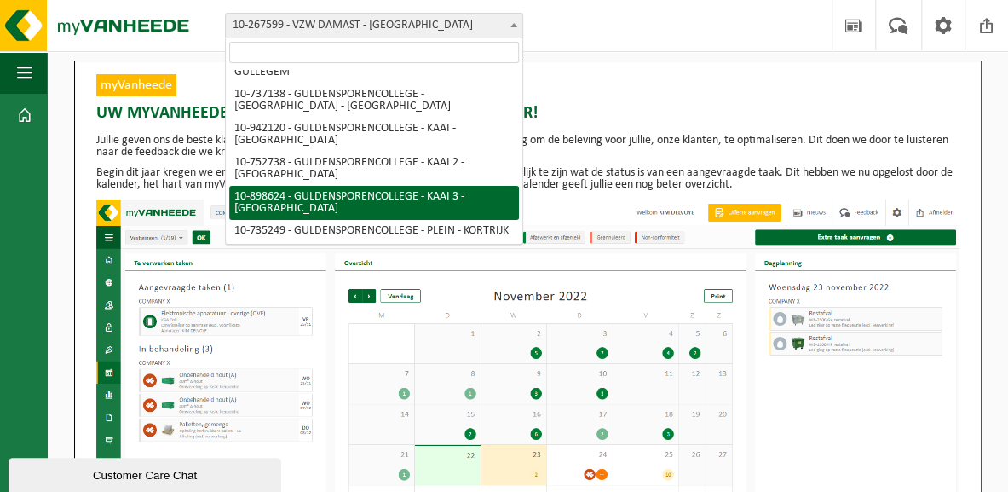
select select "118265"
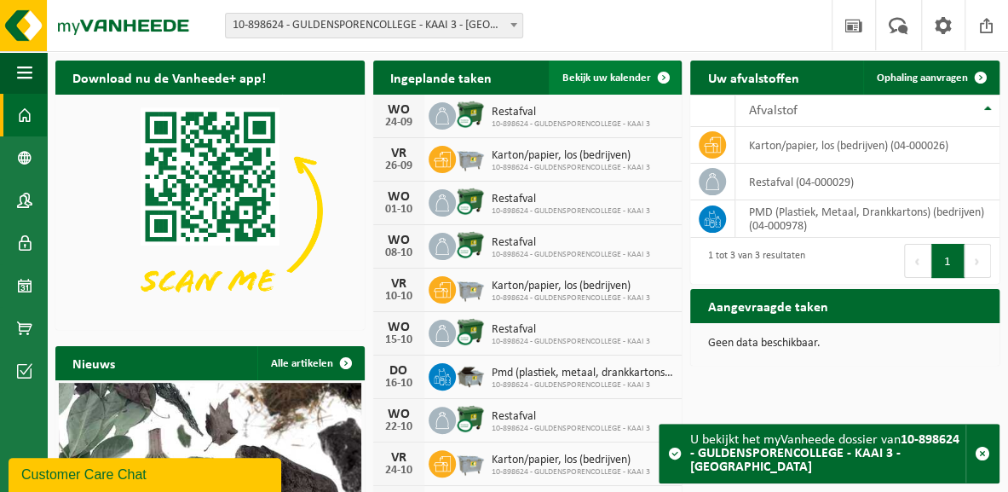
click at [585, 78] on span "Bekijk uw kalender" at bounding box center [607, 77] width 88 height 11
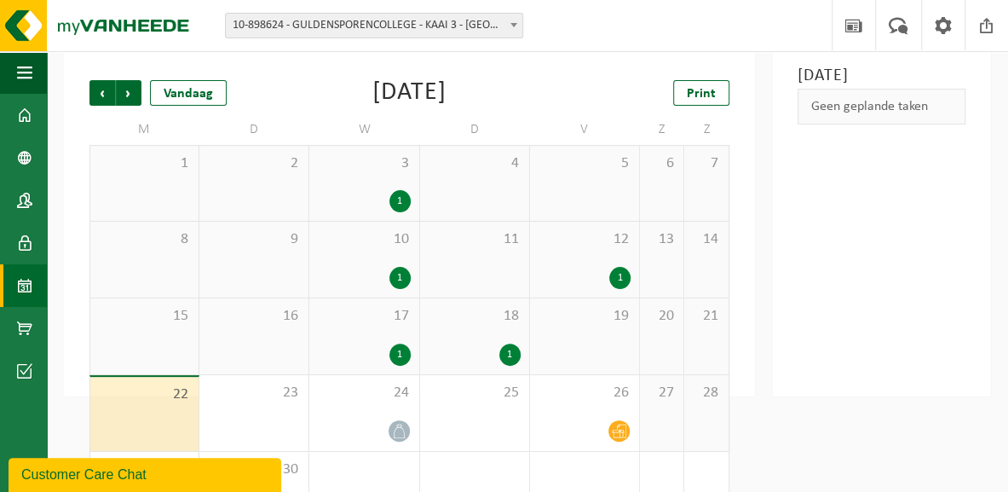
scroll to position [140, 0]
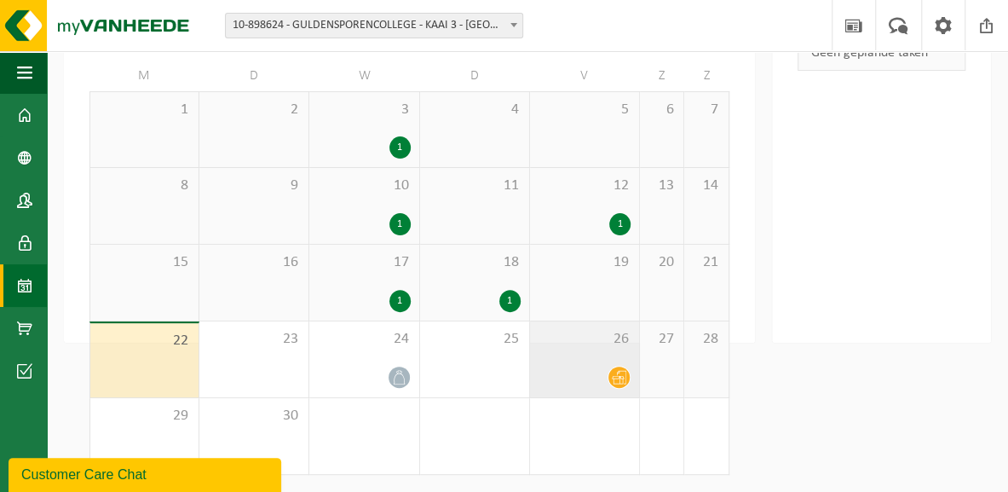
click at [620, 379] on icon at bounding box center [619, 377] width 14 height 14
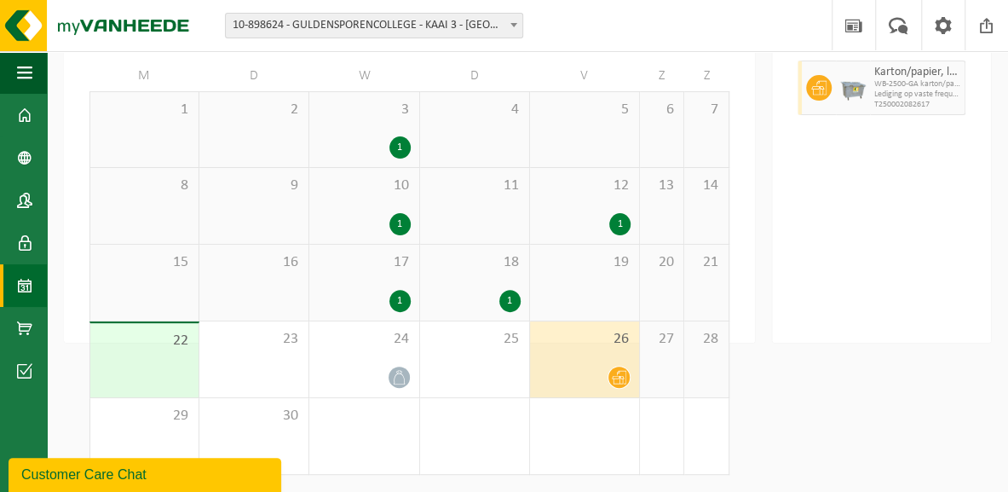
scroll to position [0, 0]
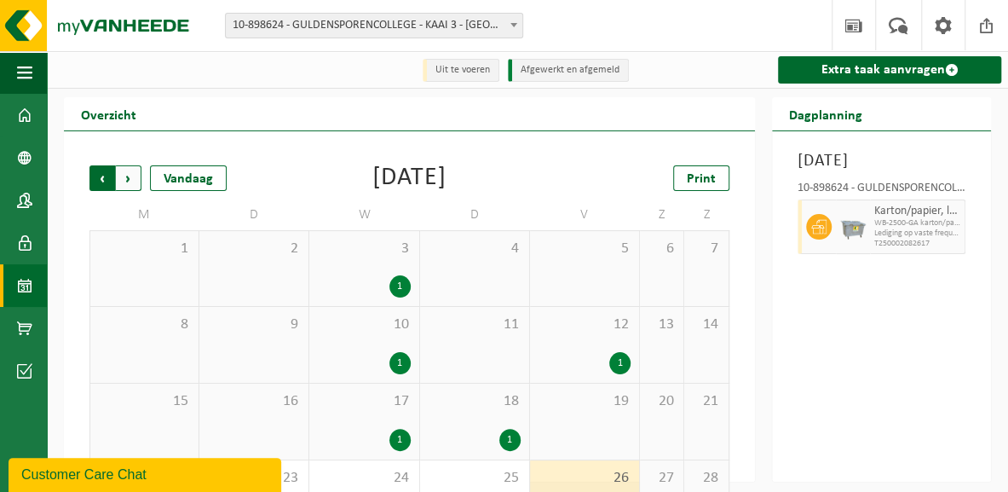
click at [131, 176] on span "Volgende" at bounding box center [129, 178] width 26 height 26
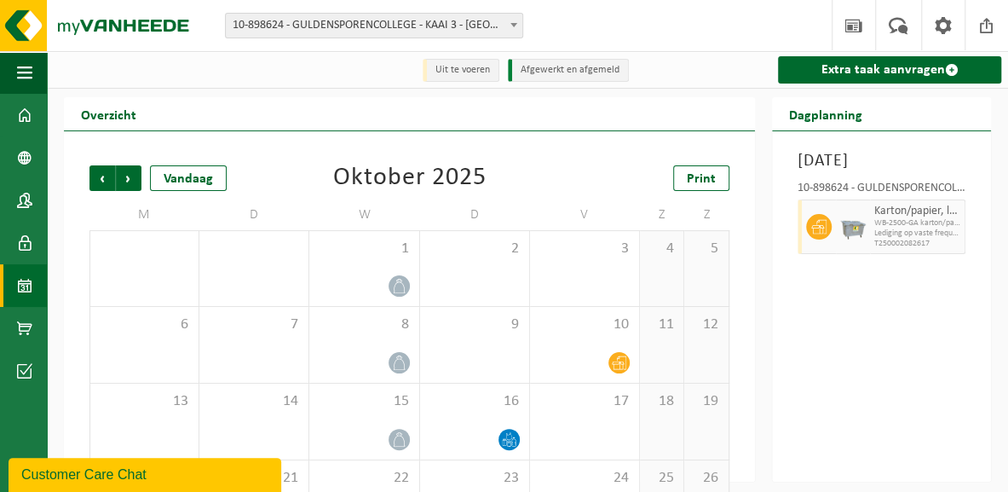
scroll to position [85, 0]
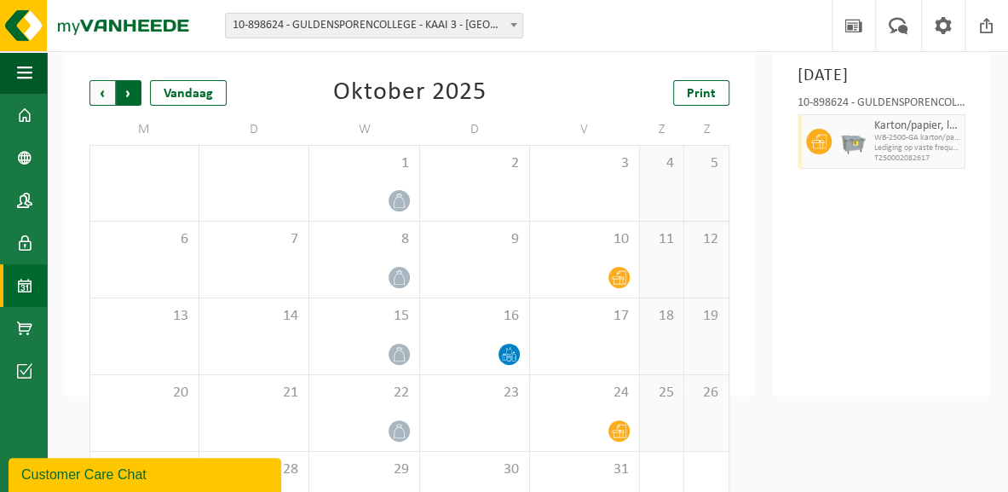
click at [99, 89] on span "Vorige" at bounding box center [102, 93] width 26 height 26
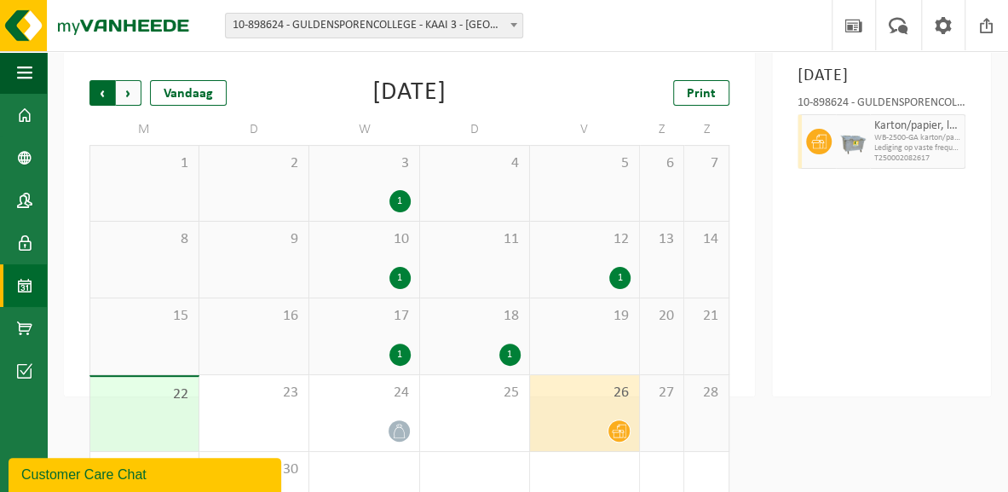
click at [130, 96] on span "Volgende" at bounding box center [129, 93] width 26 height 26
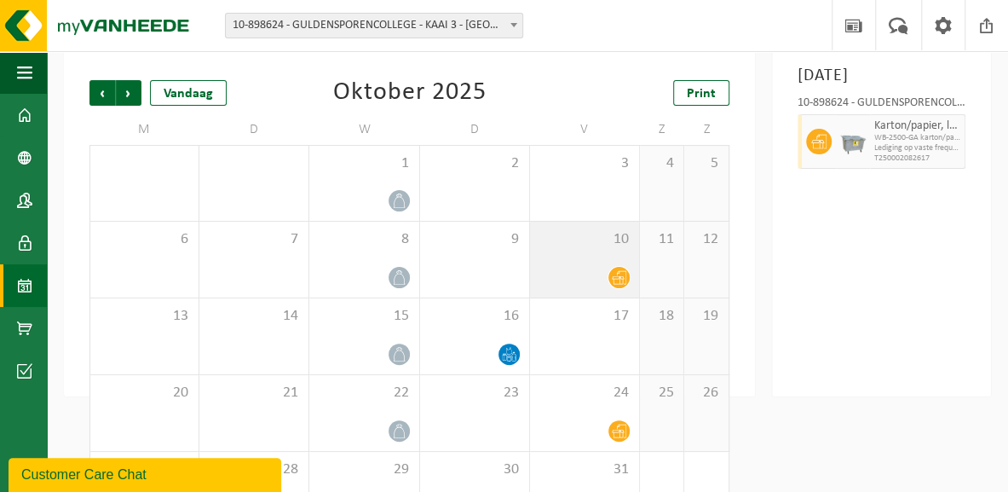
scroll to position [140, 0]
